Goal: Task Accomplishment & Management: Manage account settings

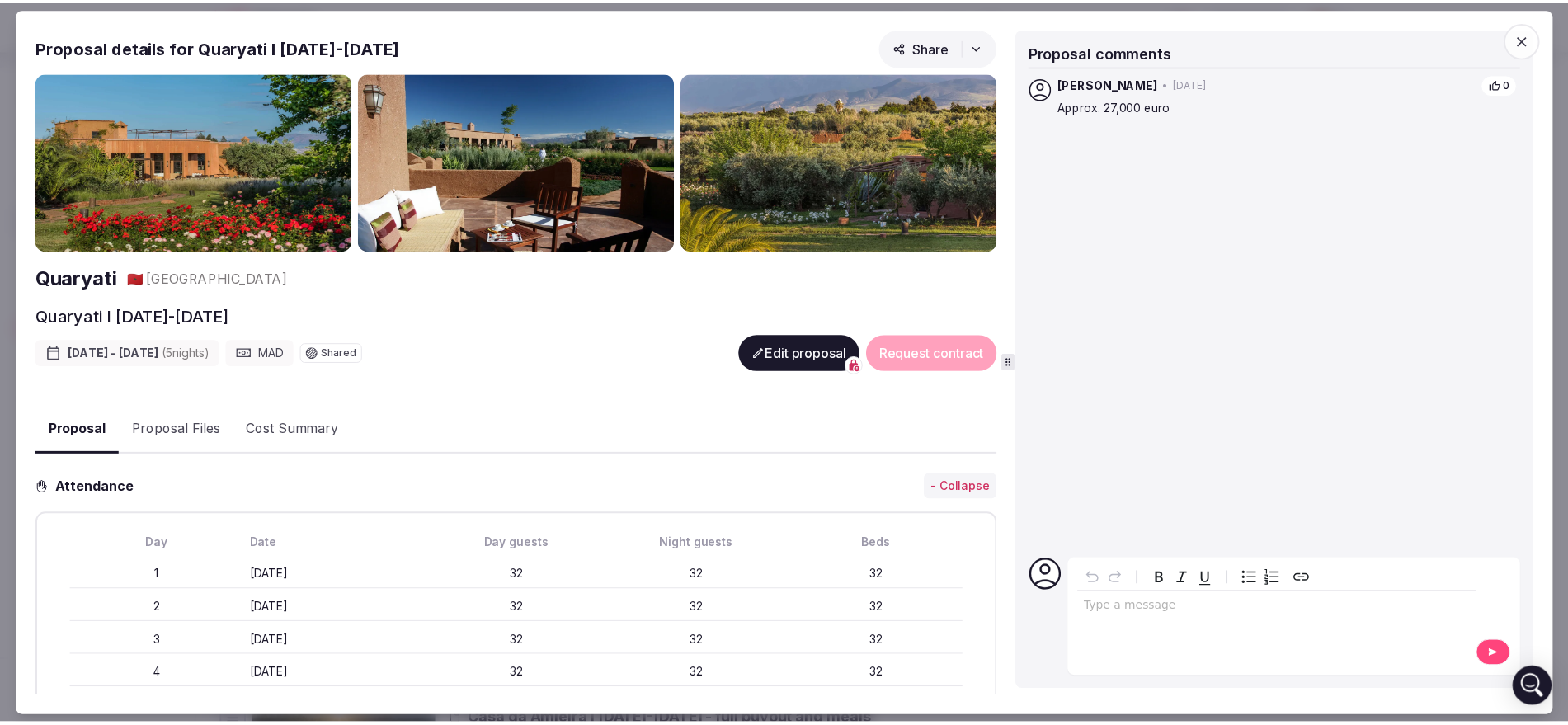
scroll to position [2826, 0]
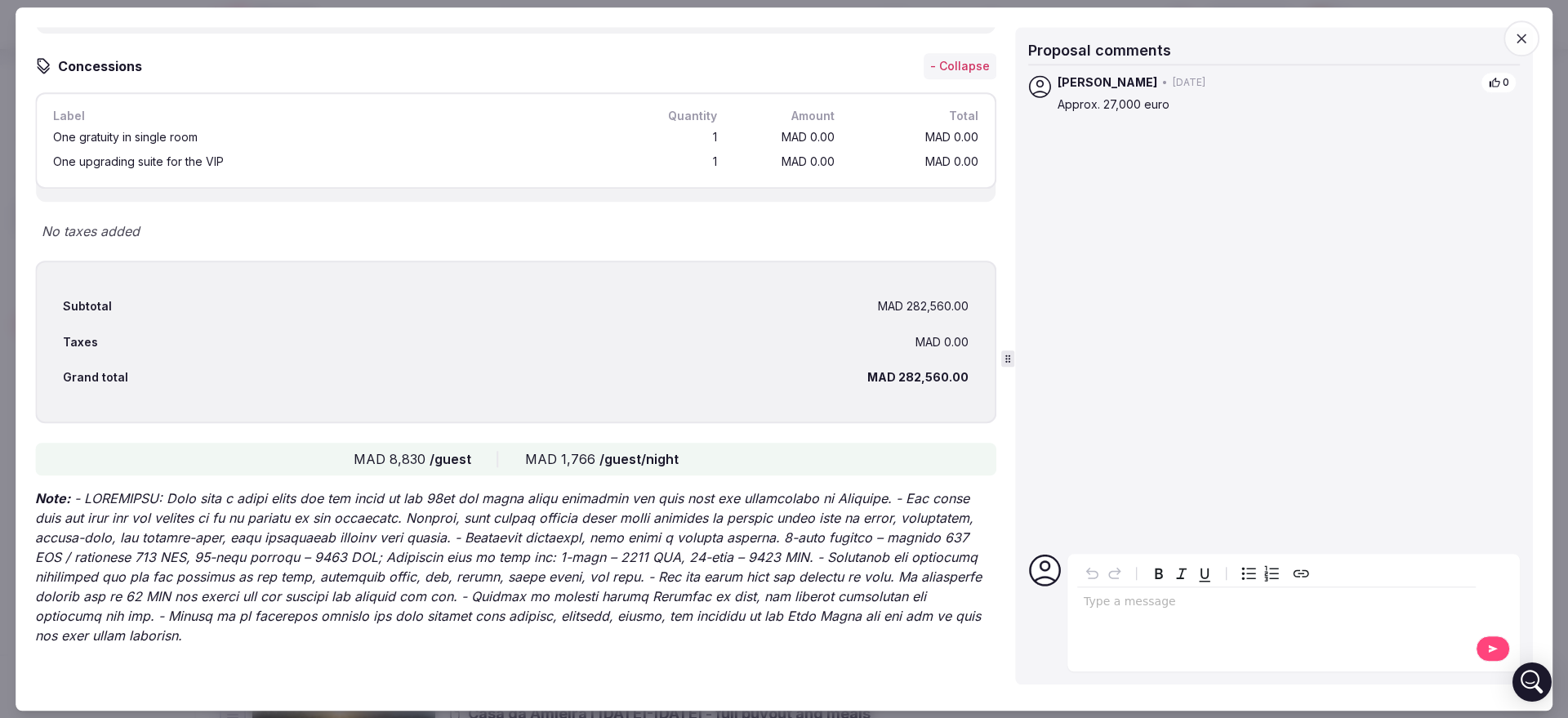
click at [1524, 22] on span "button" at bounding box center [1521, 38] width 36 height 36
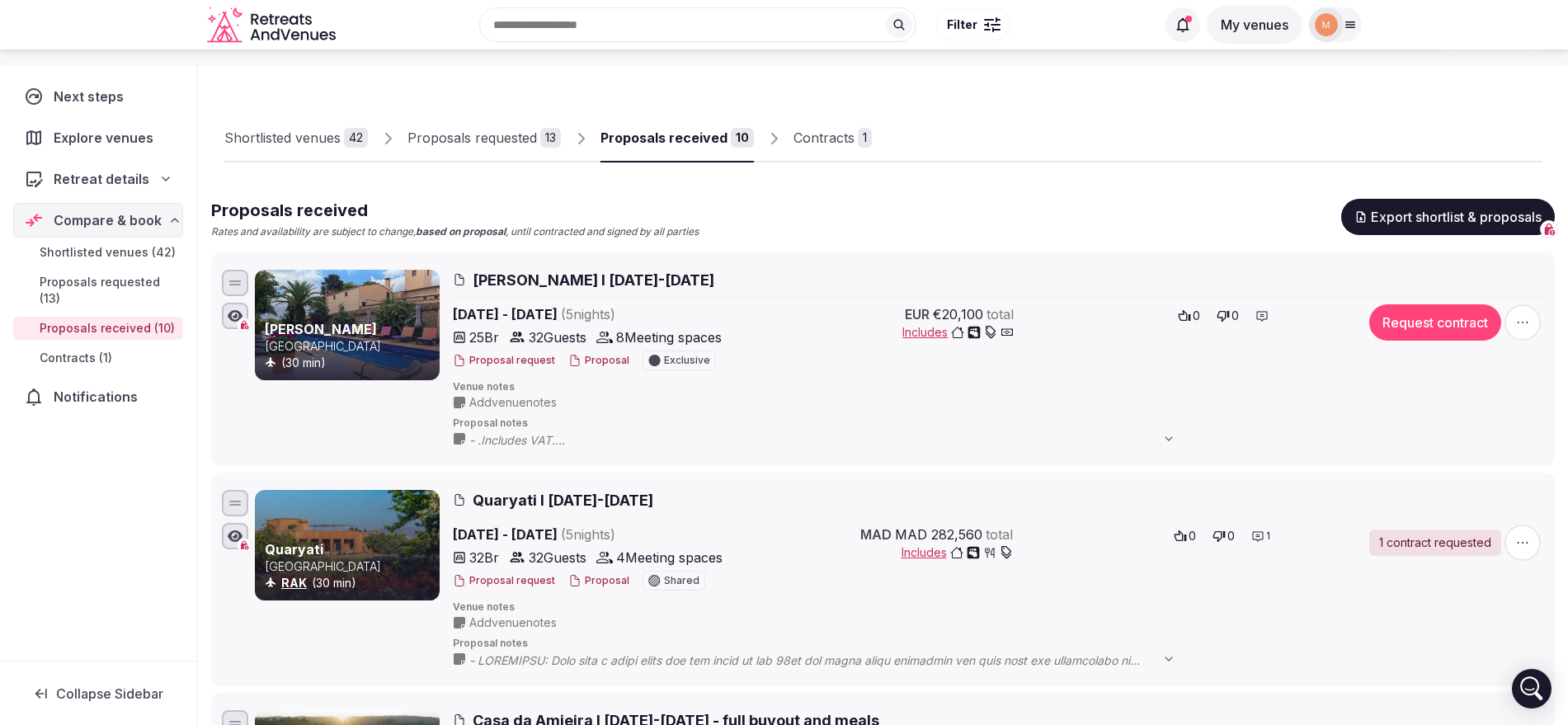
click at [1323, 18] on img at bounding box center [1326, 24] width 23 height 23
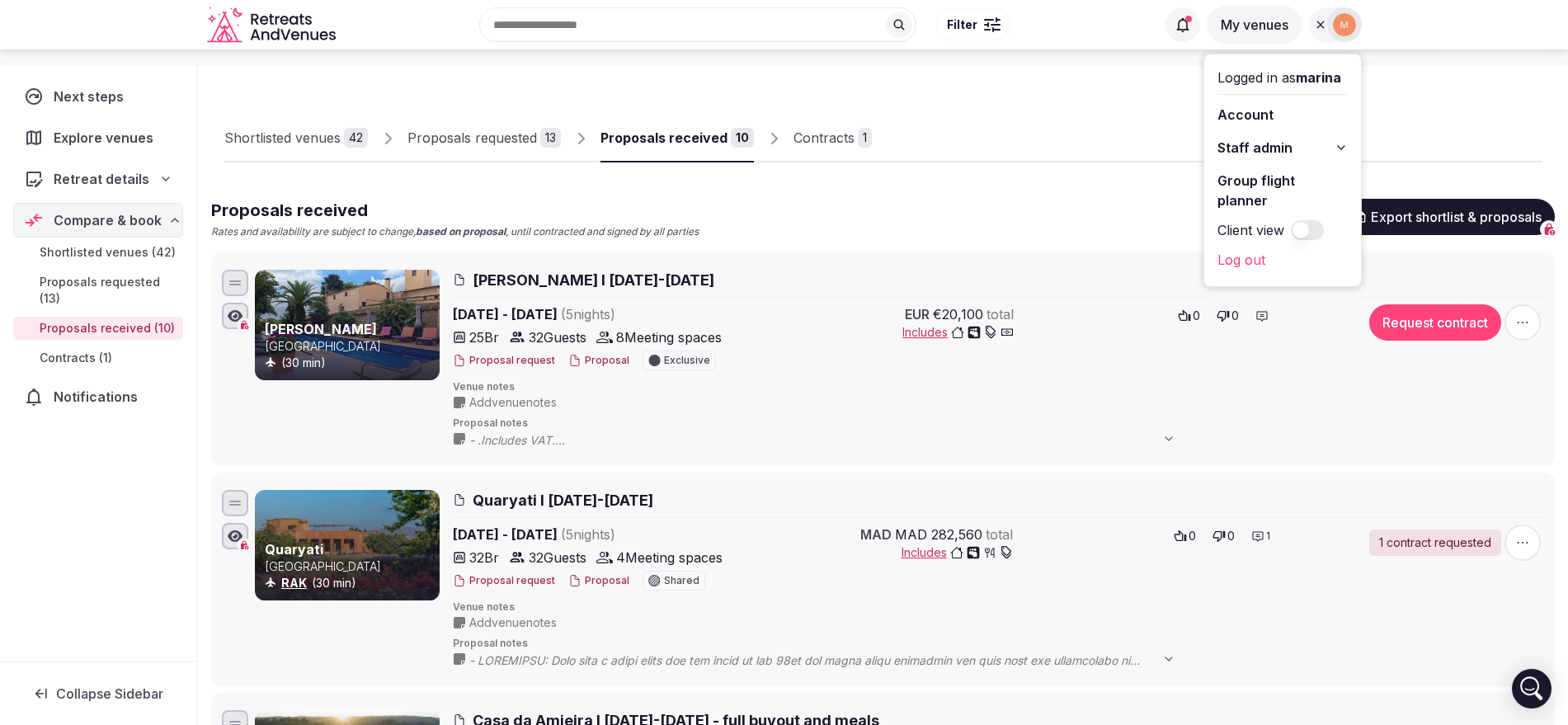
click at [1323, 149] on button "Staff admin" at bounding box center [1283, 147] width 130 height 26
click at [1260, 235] on link "Retreats" at bounding box center [1283, 236] width 130 height 26
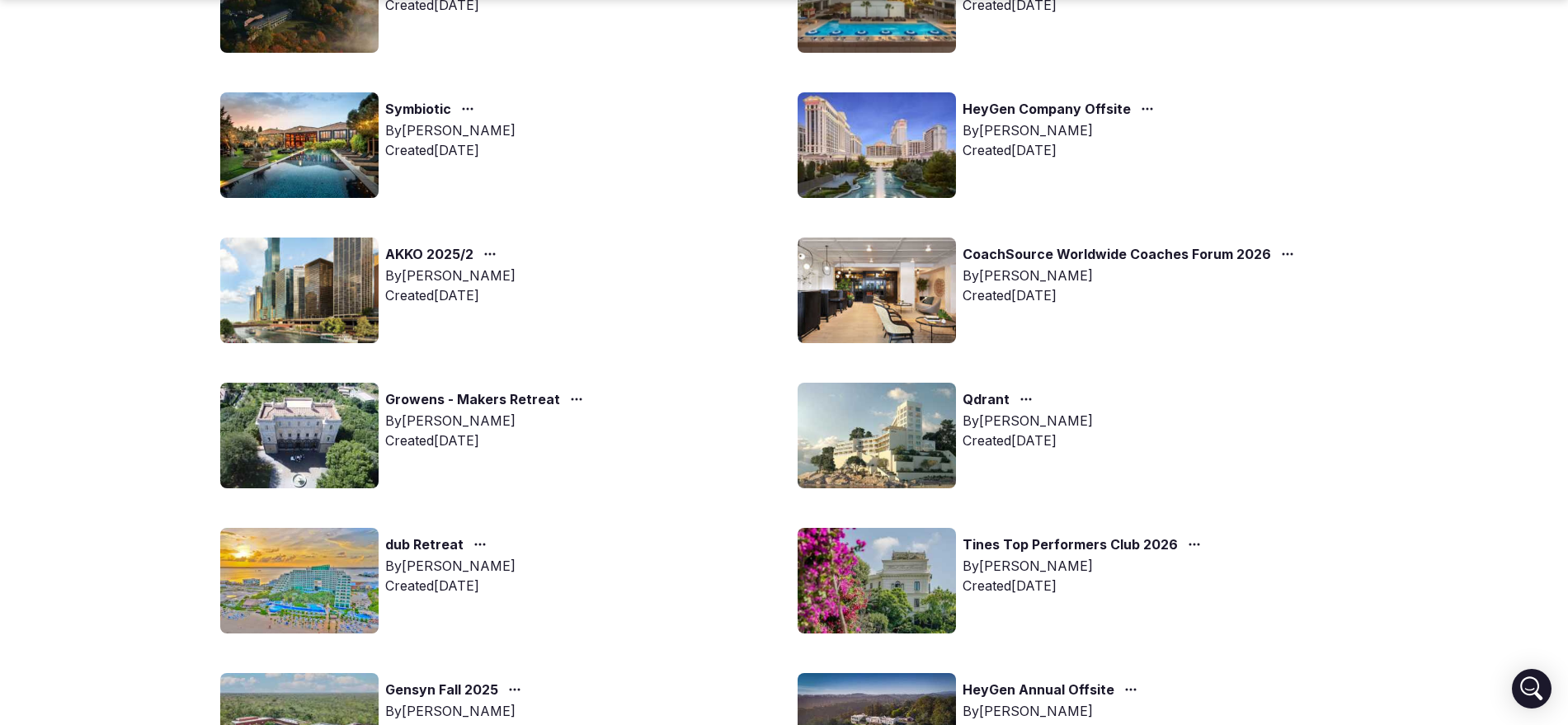
scroll to position [1017, 0]
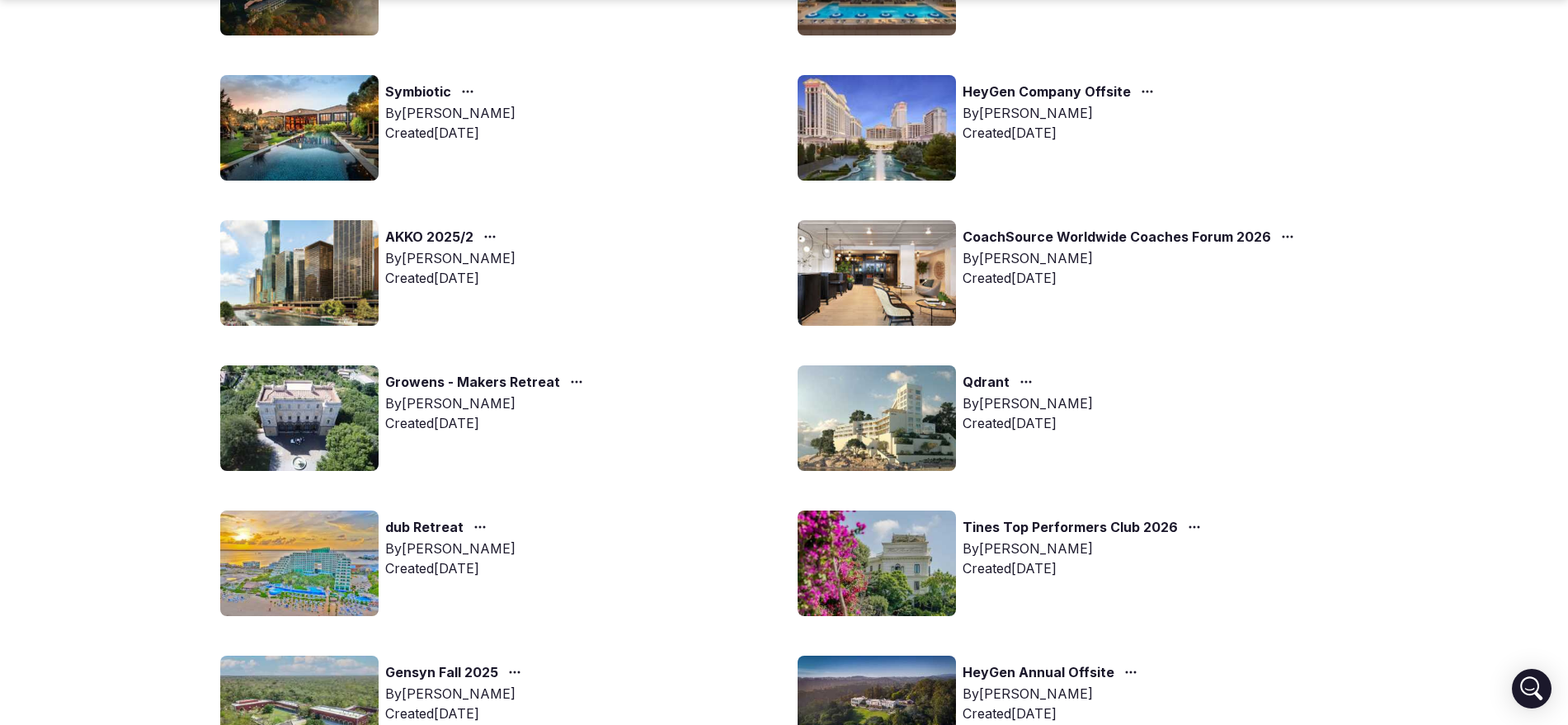
click at [416, 93] on link "Symbiotic" at bounding box center [418, 92] width 66 height 21
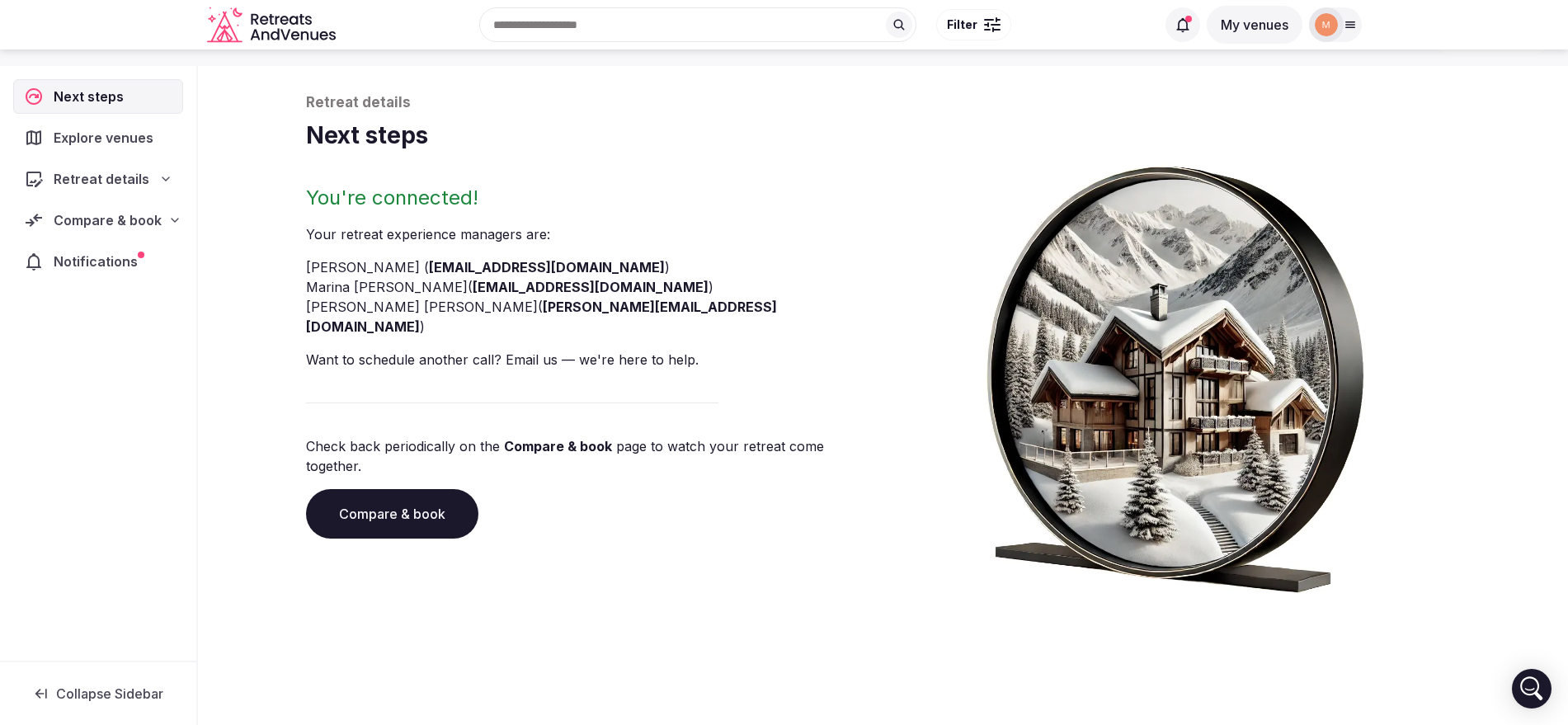
click at [70, 208] on div "Compare & book" at bounding box center [98, 219] width 170 height 35
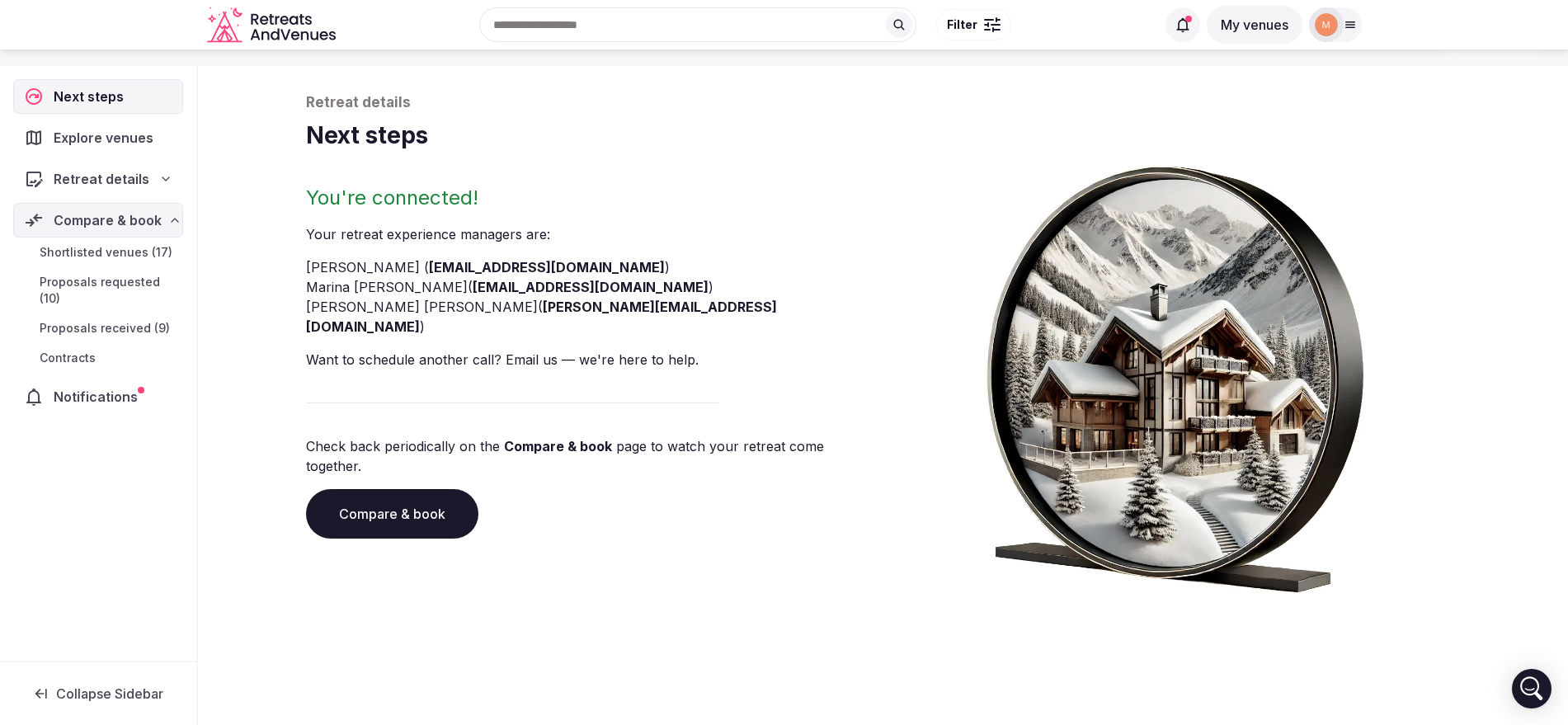
click at [113, 317] on link "Proposals received (9)" at bounding box center [98, 327] width 170 height 23
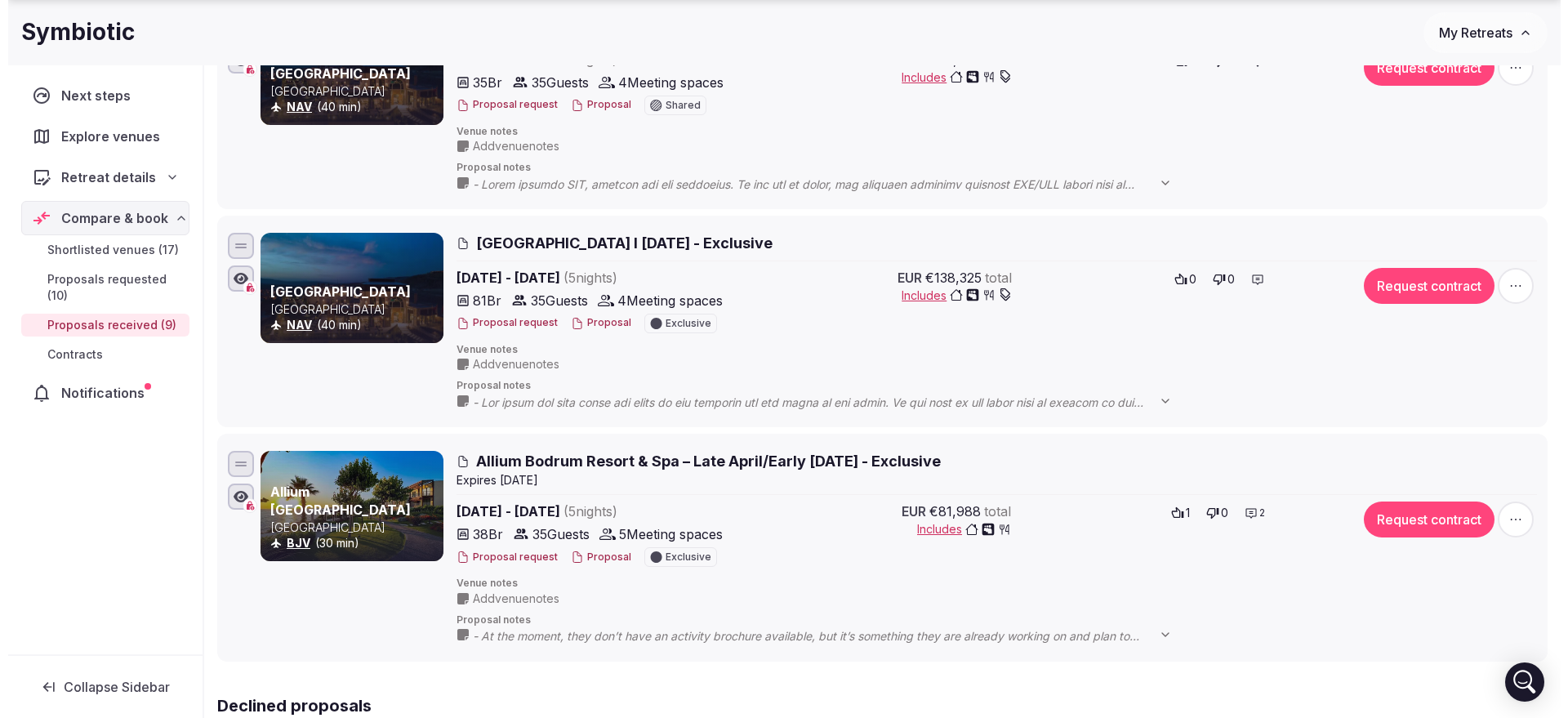
scroll to position [1675, 0]
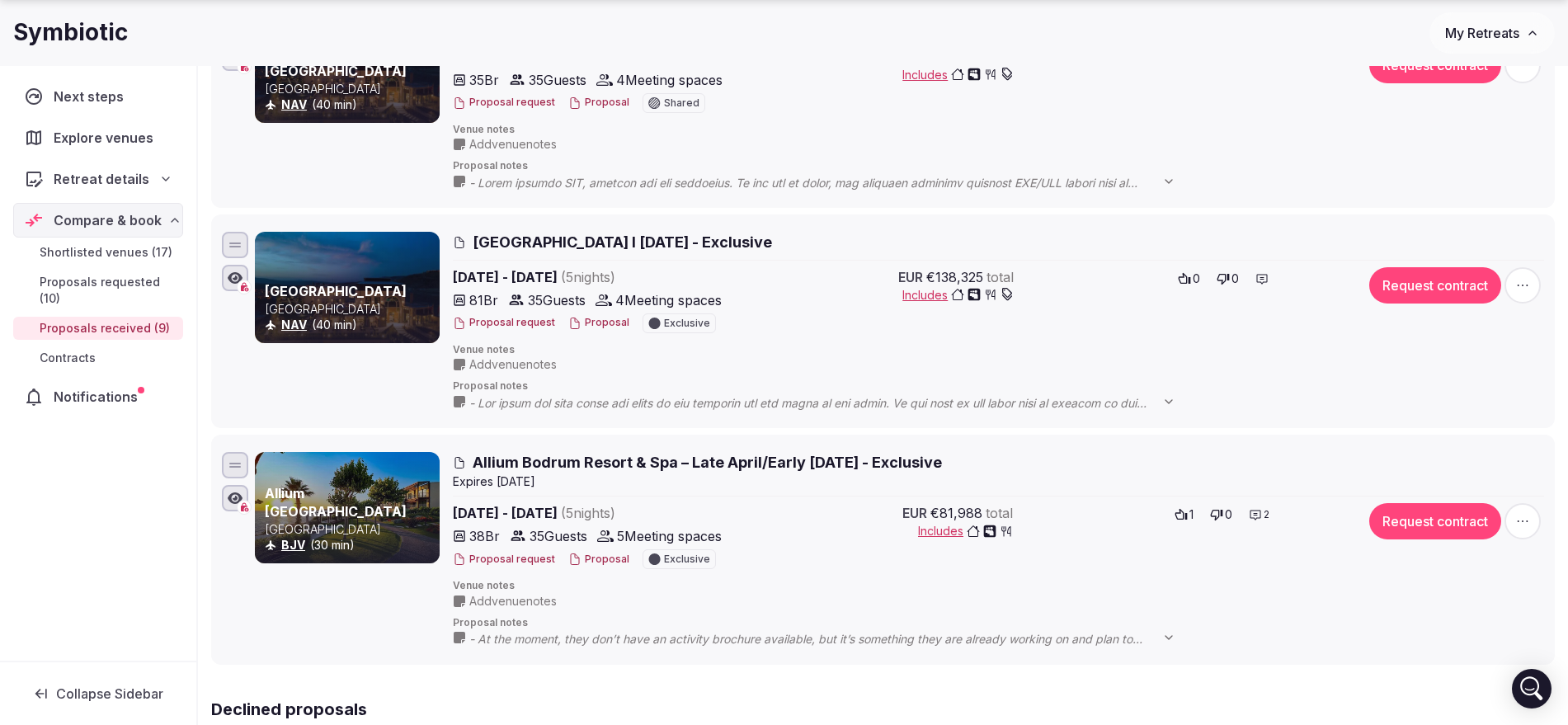
click at [597, 553] on button "Proposal" at bounding box center [598, 560] width 61 height 14
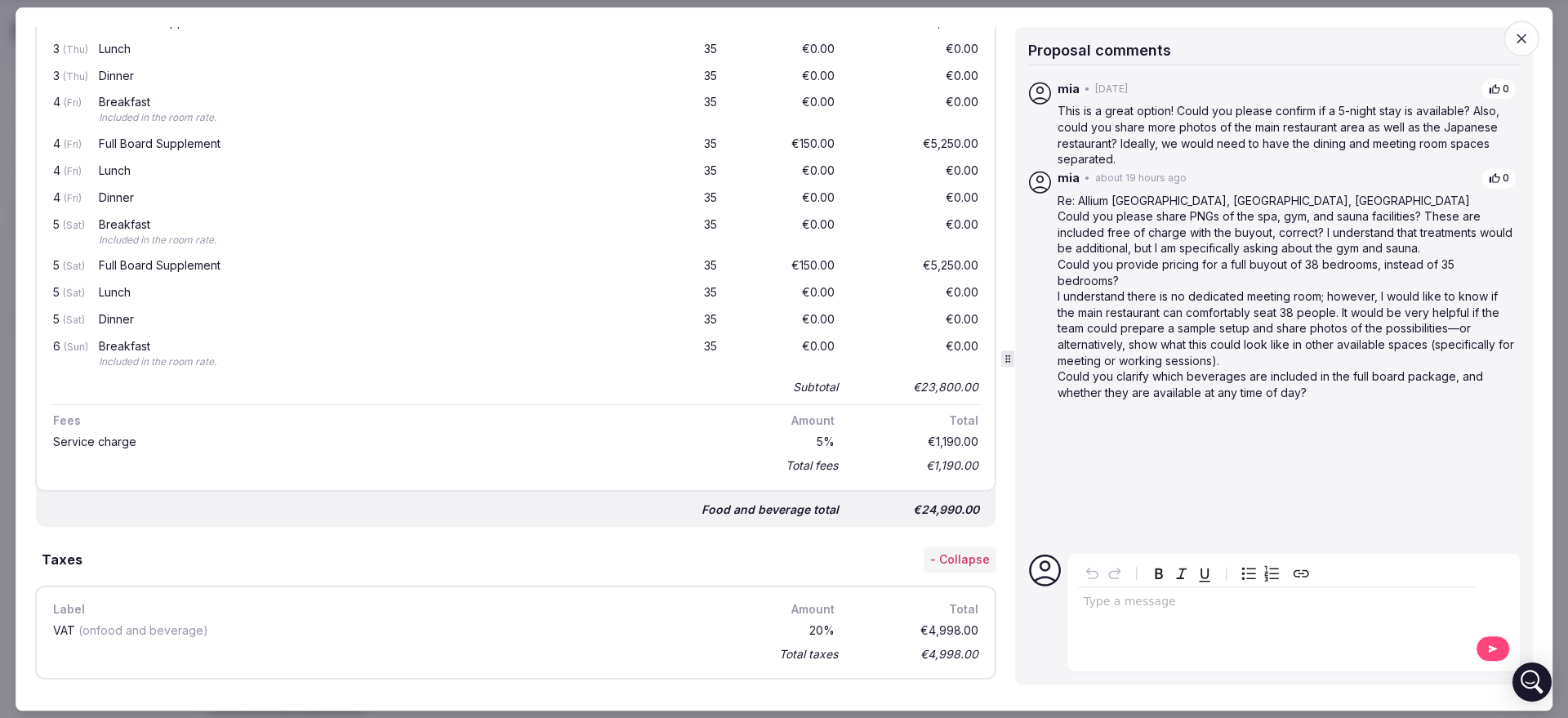
scroll to position [2712, 0]
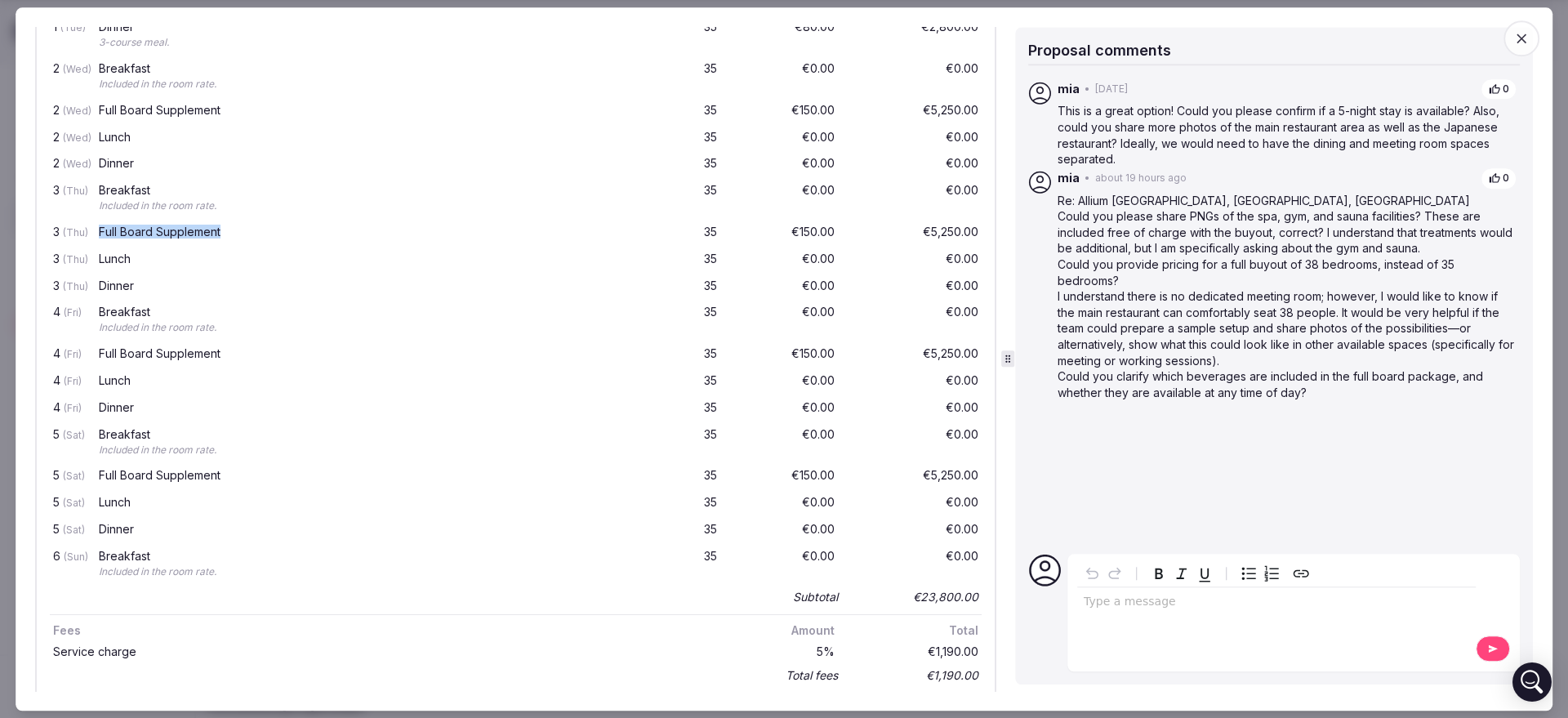
drag, startPoint x: 95, startPoint y: 225, endPoint x: 237, endPoint y: 227, distance: 142.0
click at [237, 227] on div "Full Board Supplement" at bounding box center [362, 233] width 533 height 20
copy div "Full Board Supplement"
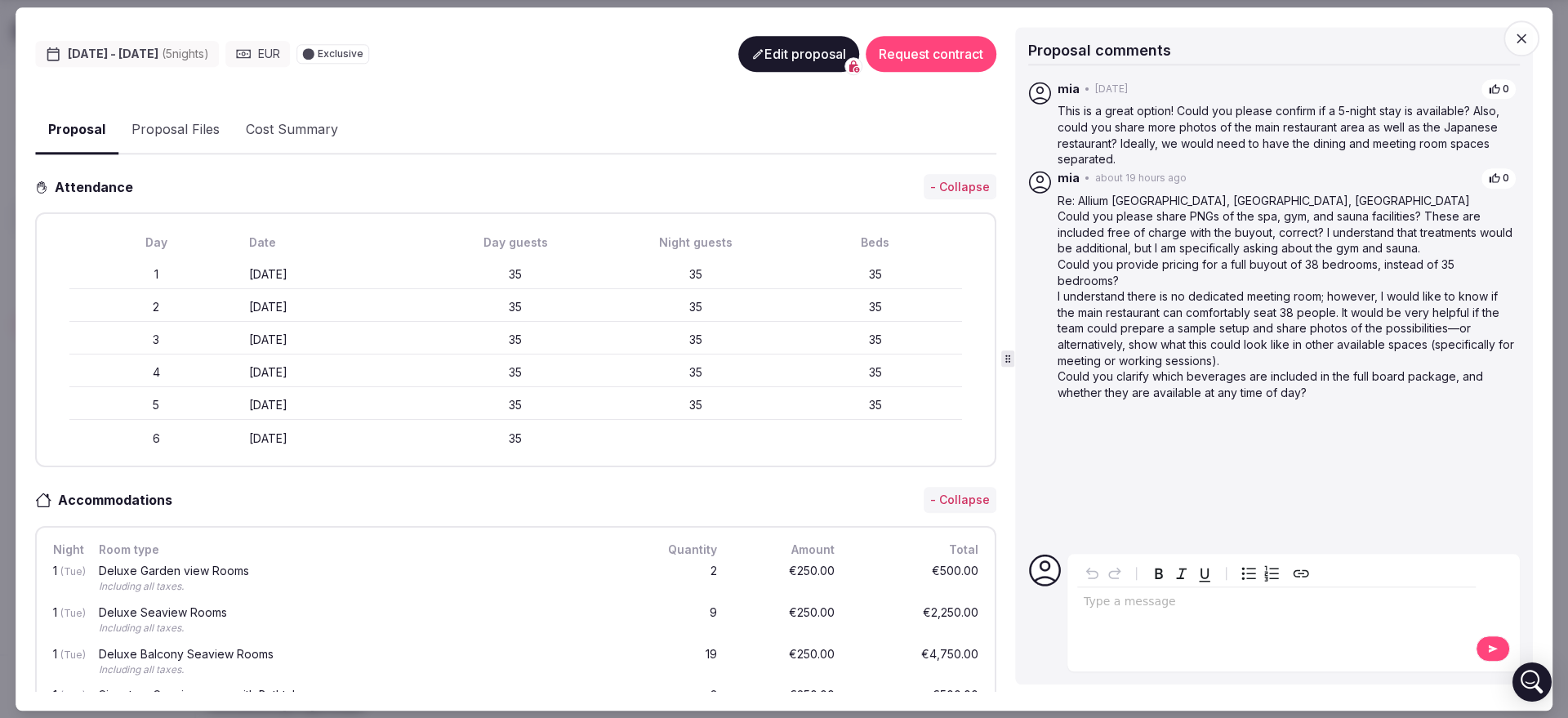
scroll to position [160, 0]
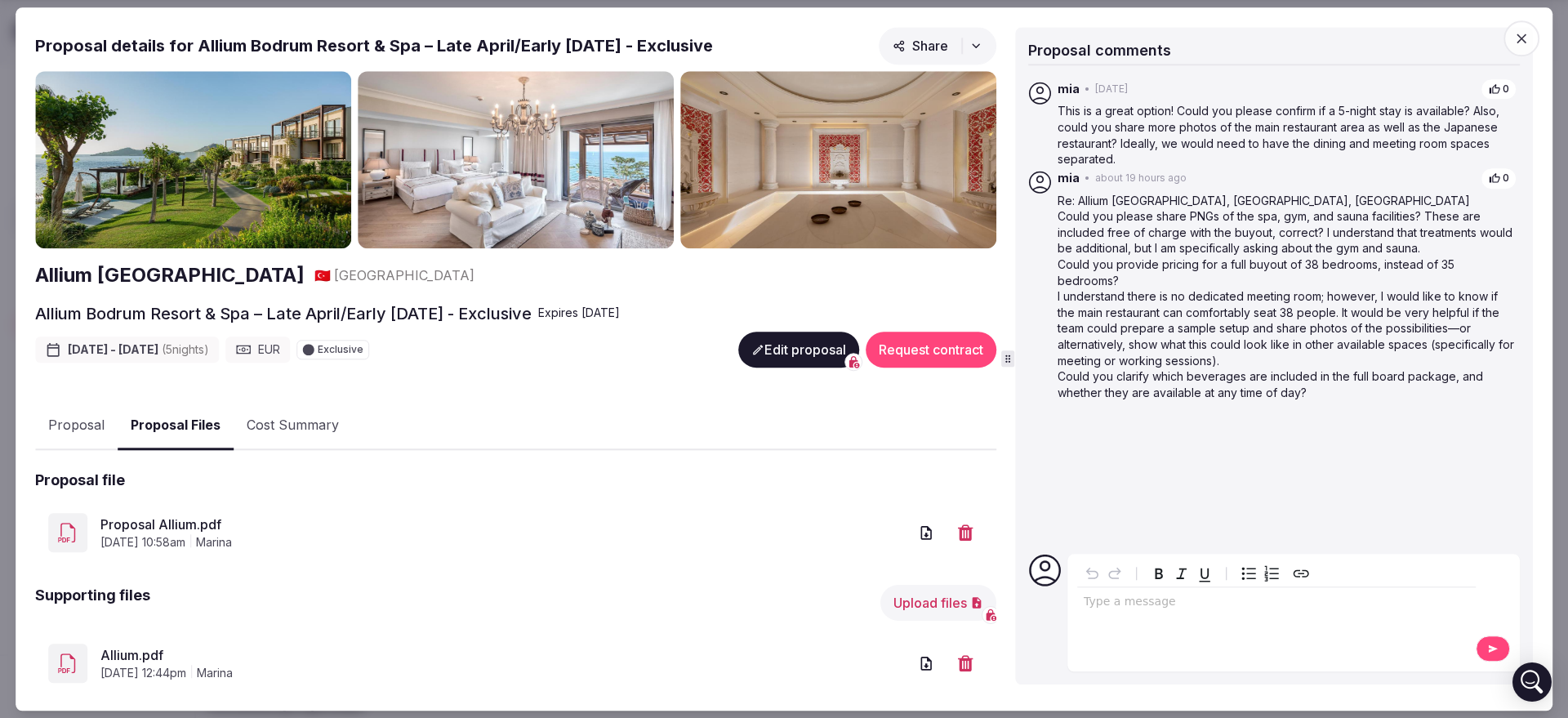
scroll to position [240, 0]
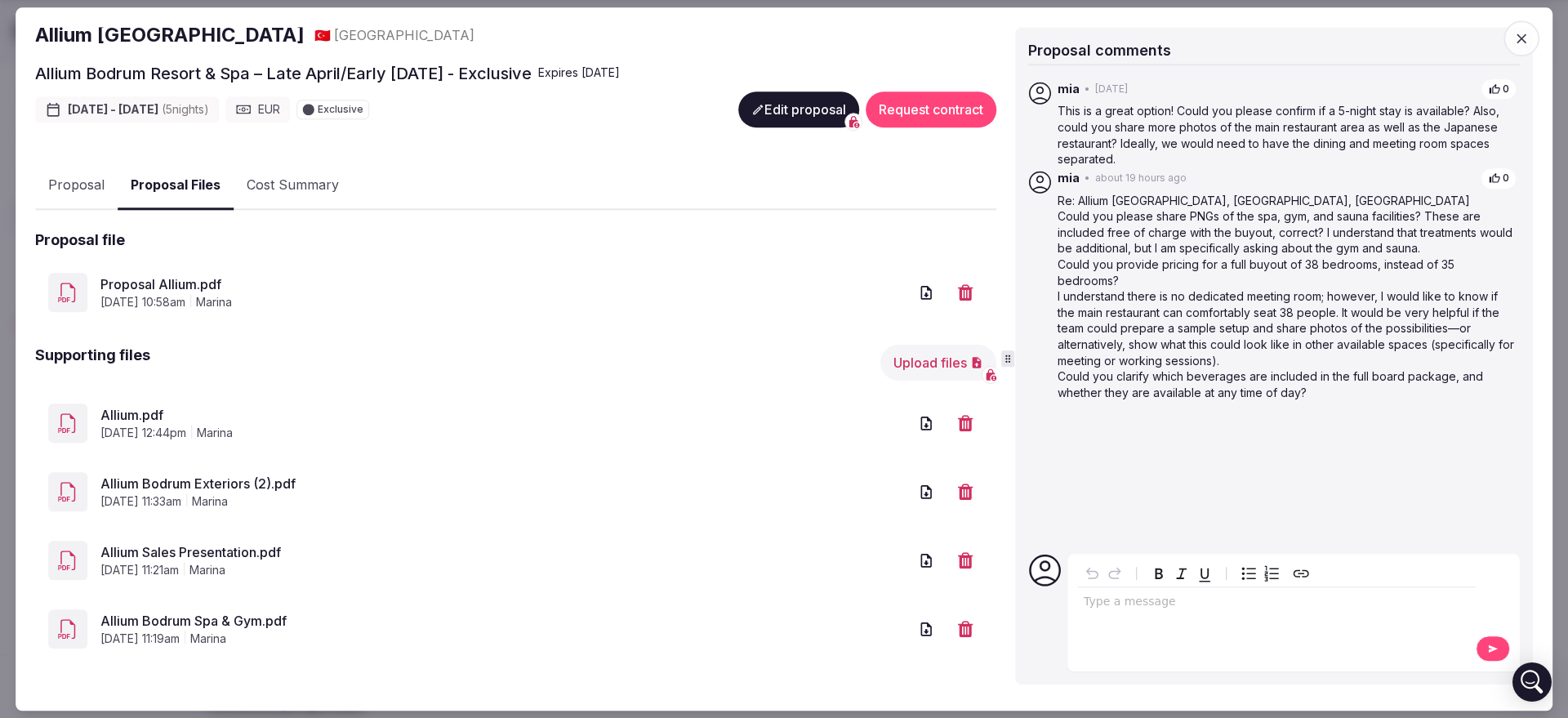
click at [903, 359] on button "Upload files" at bounding box center [938, 363] width 116 height 36
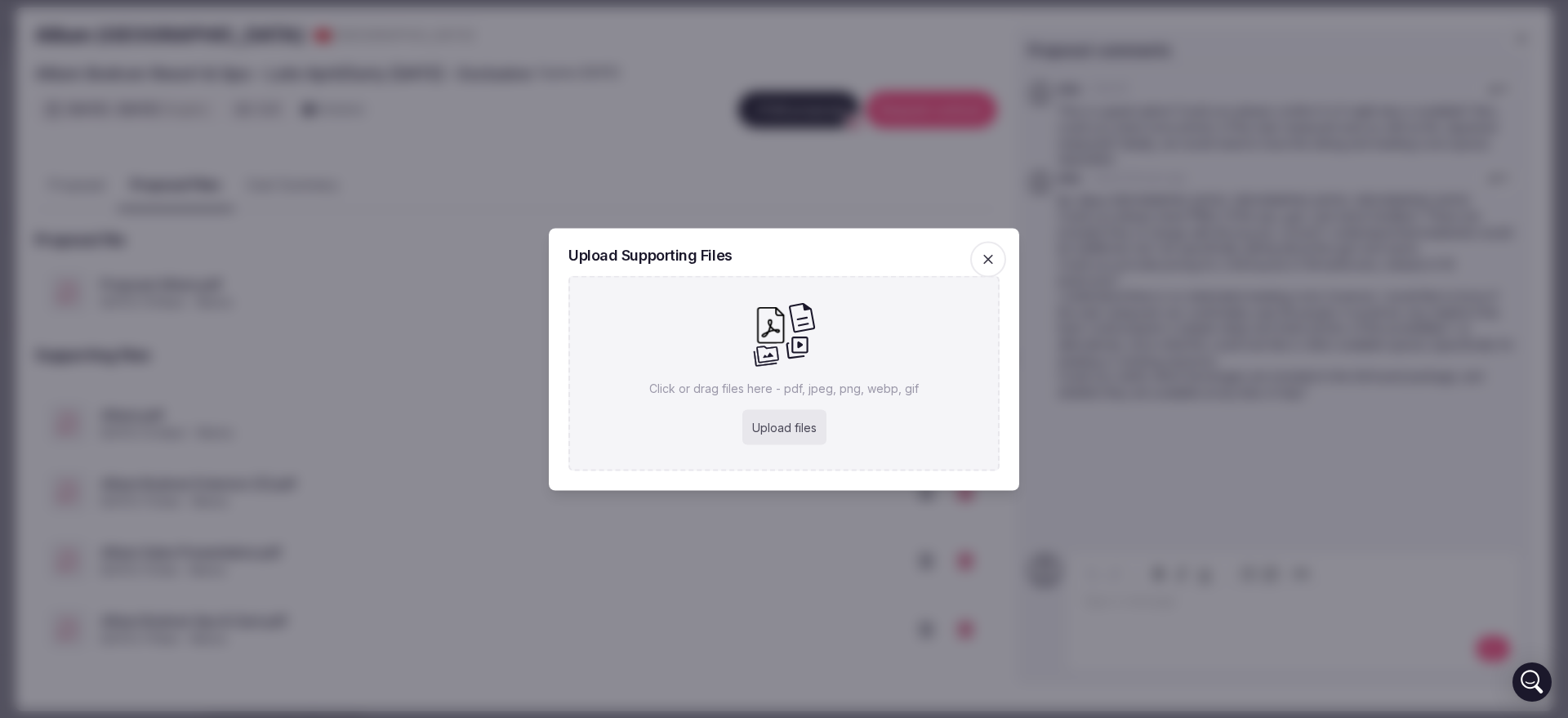
click at [800, 413] on div "Upload files" at bounding box center [784, 427] width 84 height 36
type input "**********"
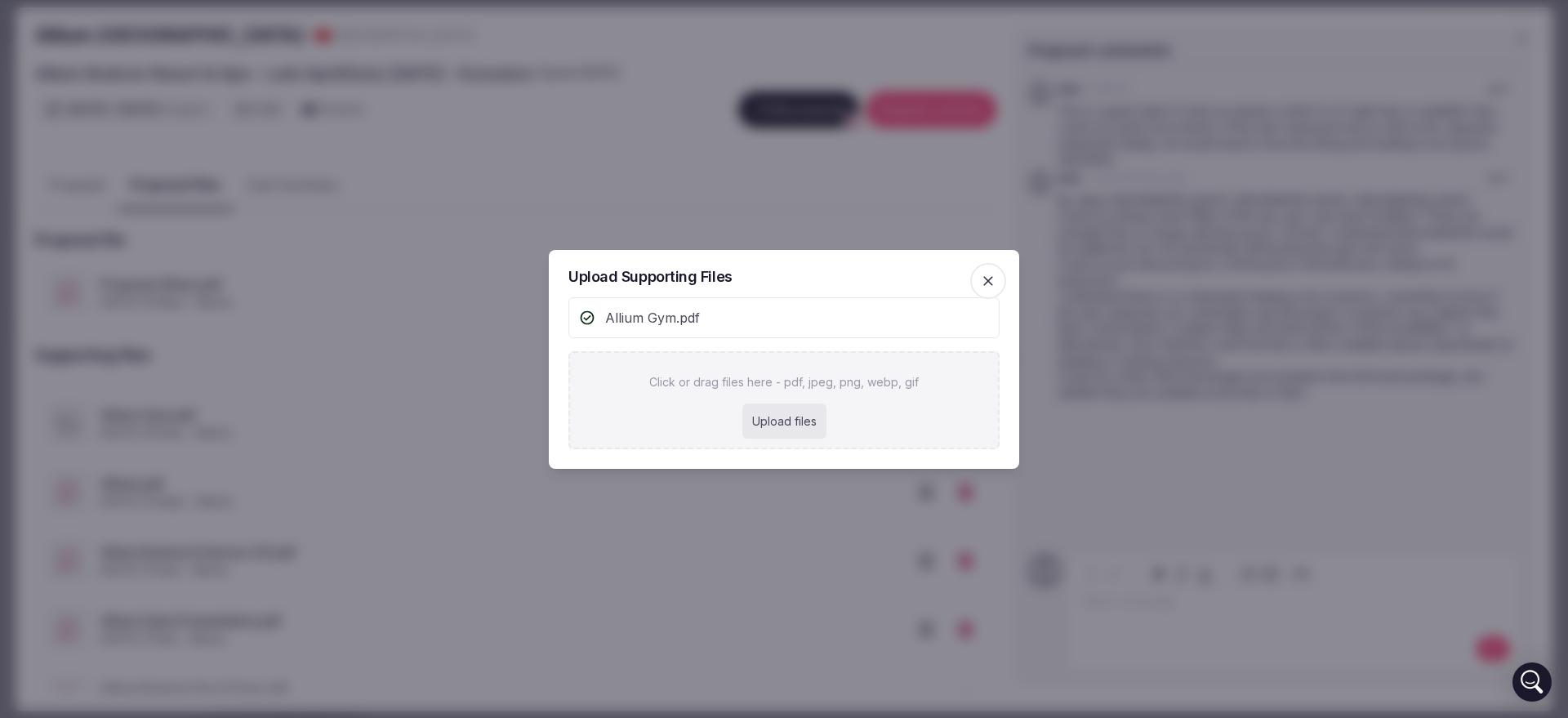
click at [425, 118] on div at bounding box center [784, 359] width 1568 height 718
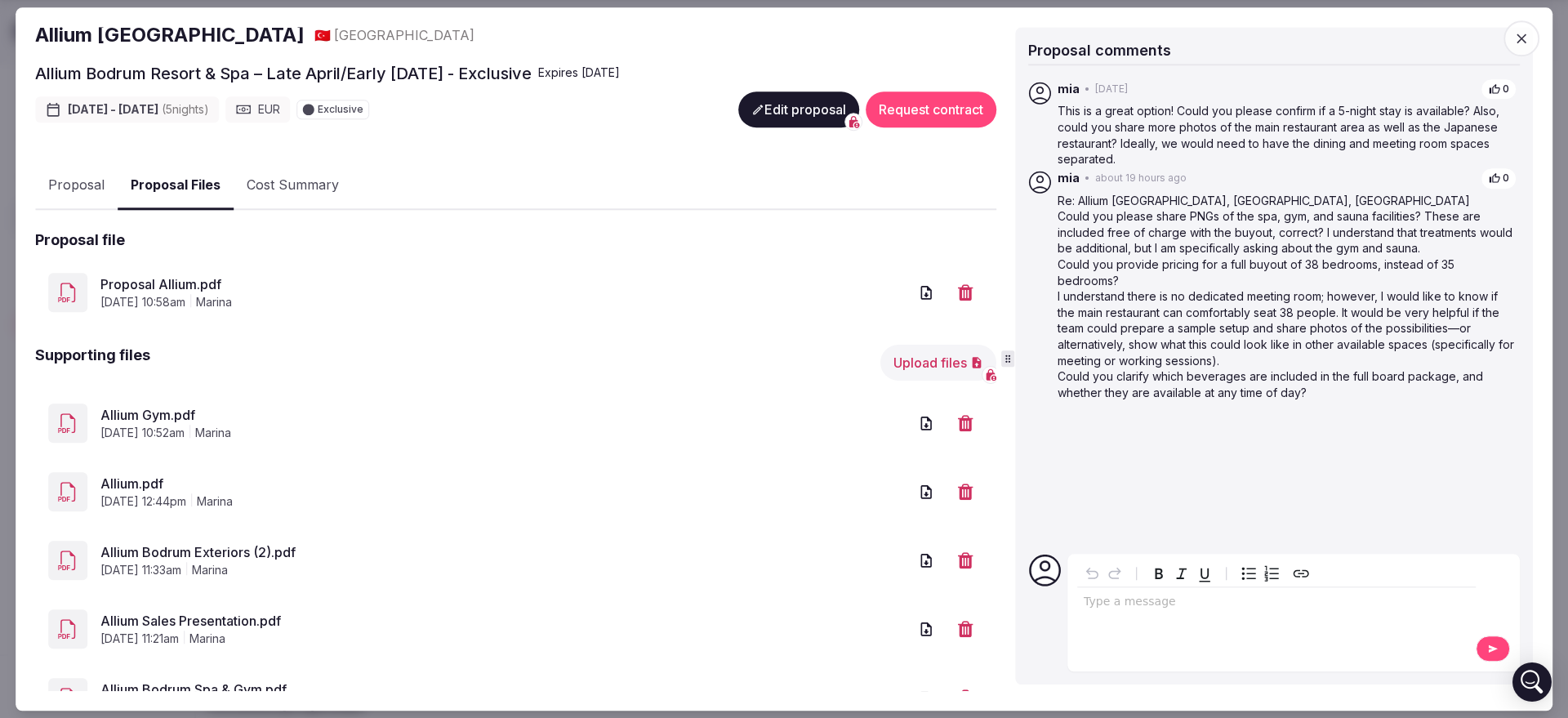
click at [899, 359] on button "Upload files" at bounding box center [938, 363] width 116 height 36
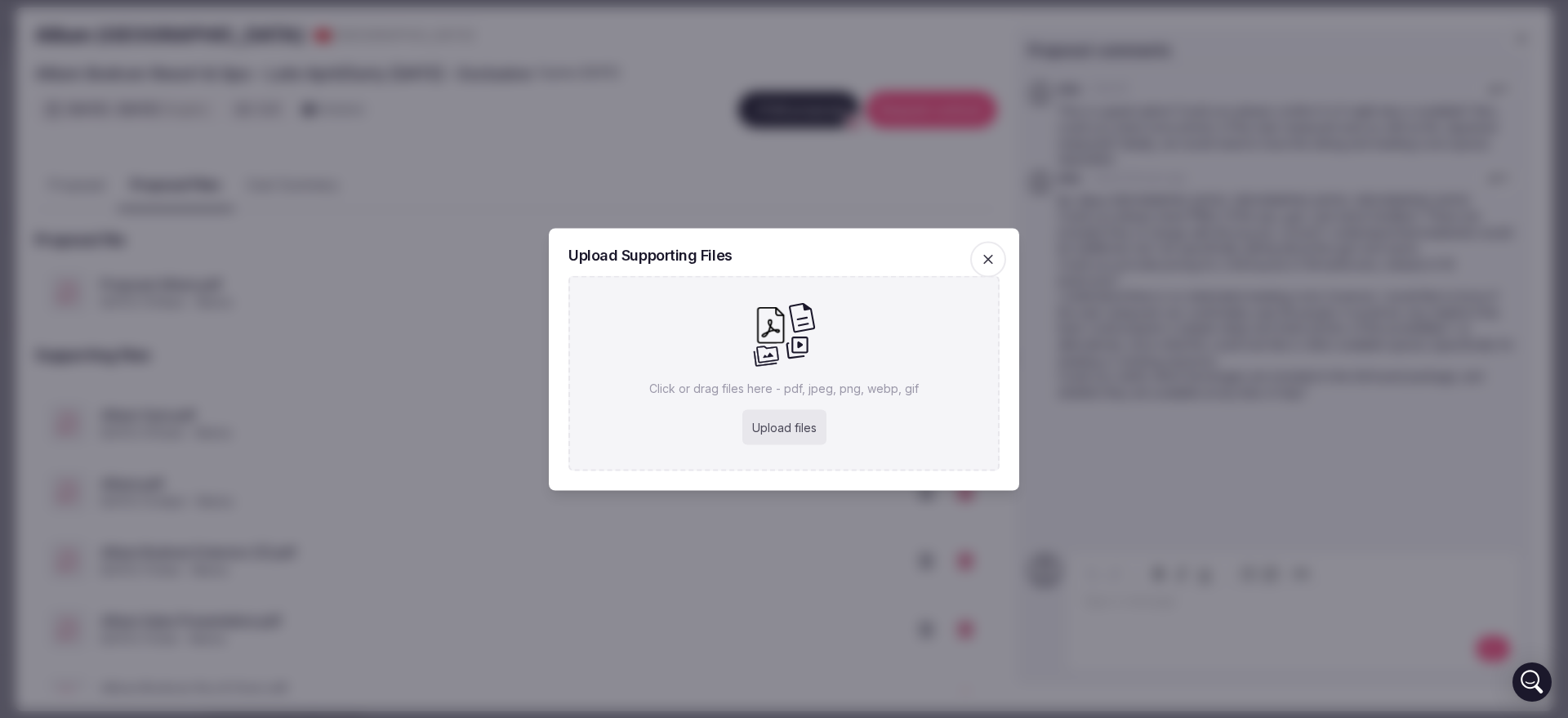
click at [755, 426] on div "Upload files" at bounding box center [784, 427] width 84 height 36
type input "**********"
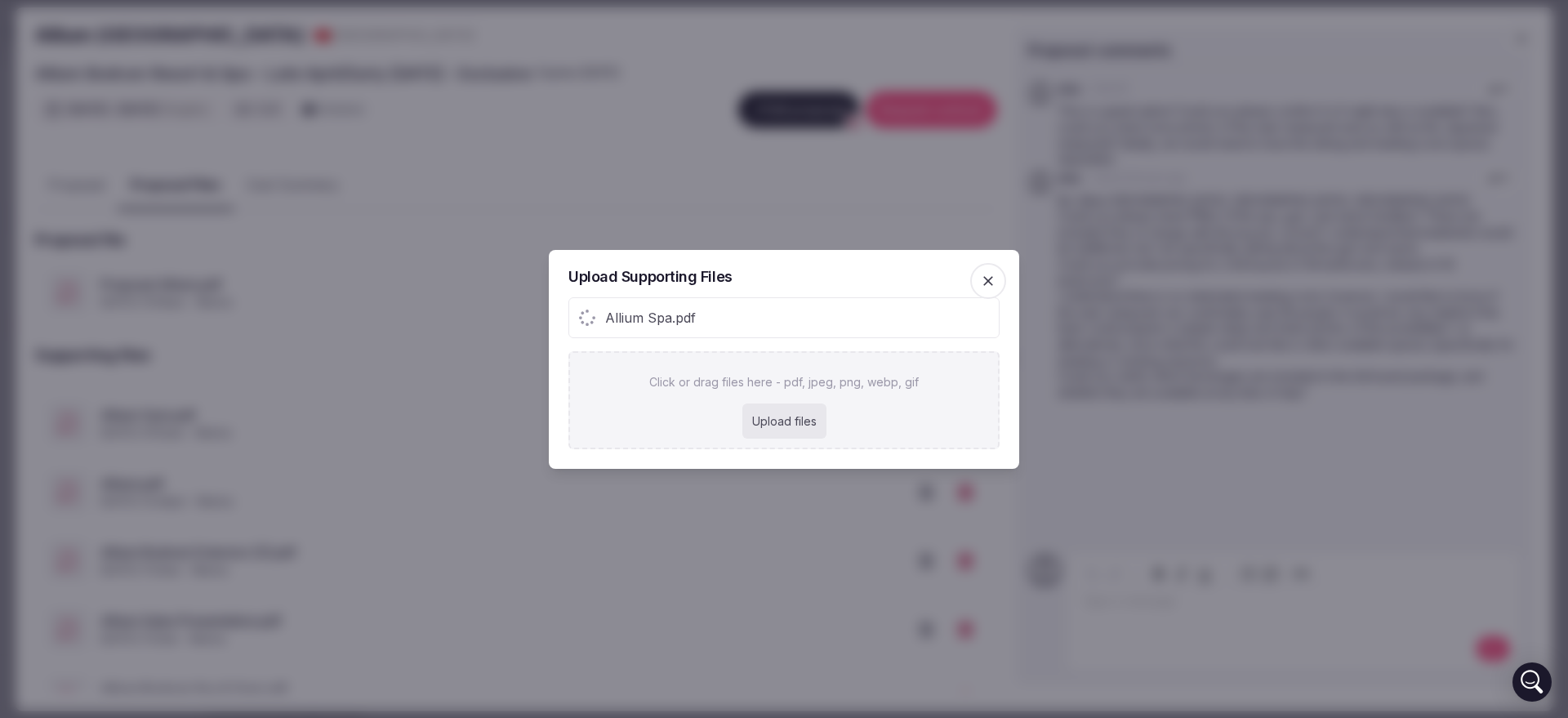
click at [711, 527] on div at bounding box center [784, 359] width 1568 height 718
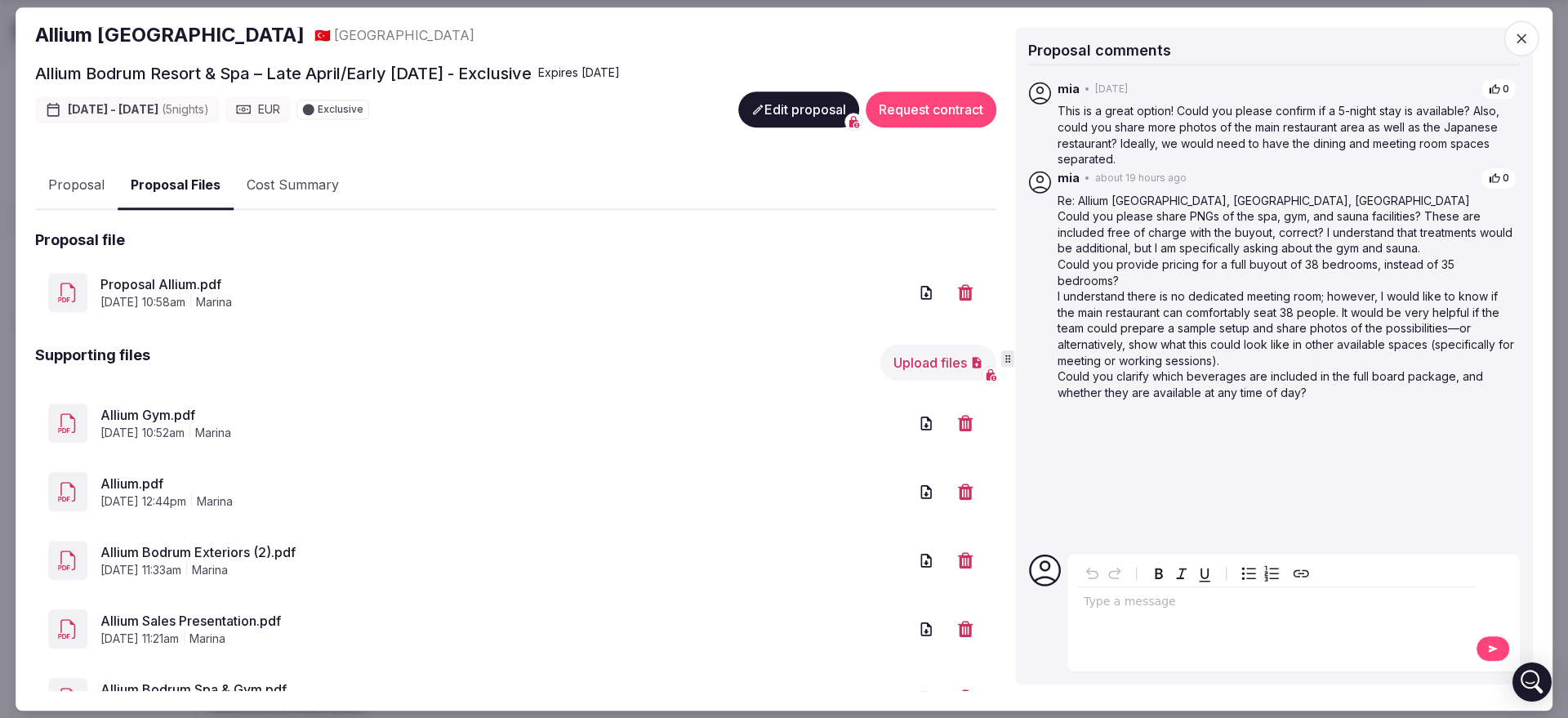
scroll to position [308, 0]
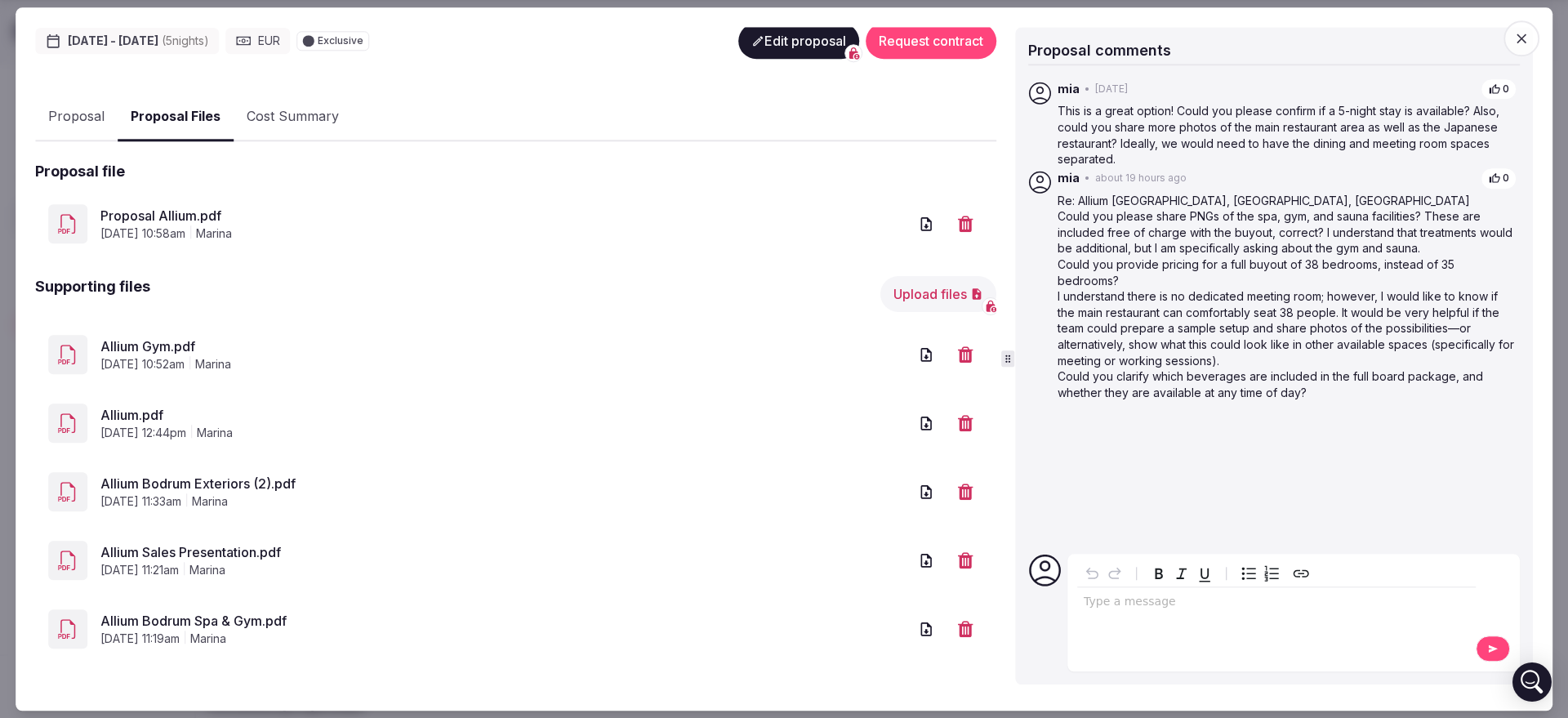
click at [957, 621] on icon "button" at bounding box center [966, 629] width 17 height 17
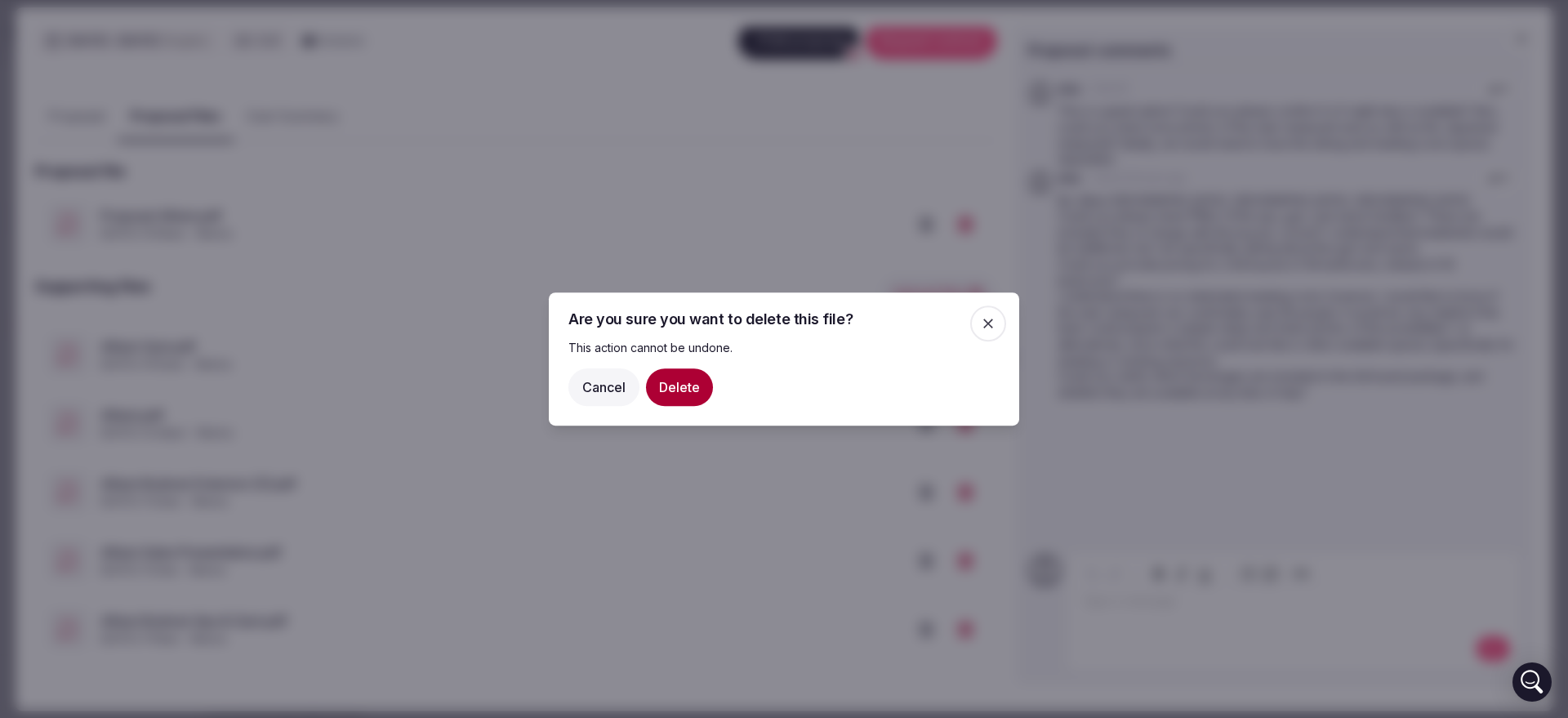
click at [667, 387] on button "Delete" at bounding box center [679, 387] width 67 height 38
